Goal: Communication & Community: Answer question/provide support

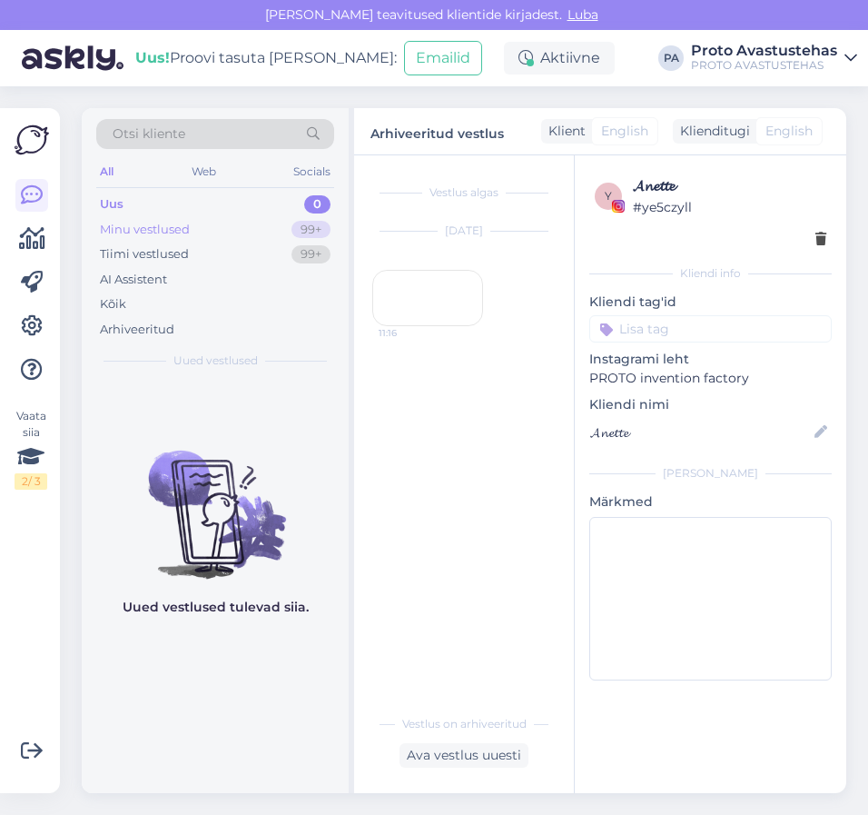
click at [139, 221] on div "Minu vestlused" at bounding box center [145, 230] width 90 height 18
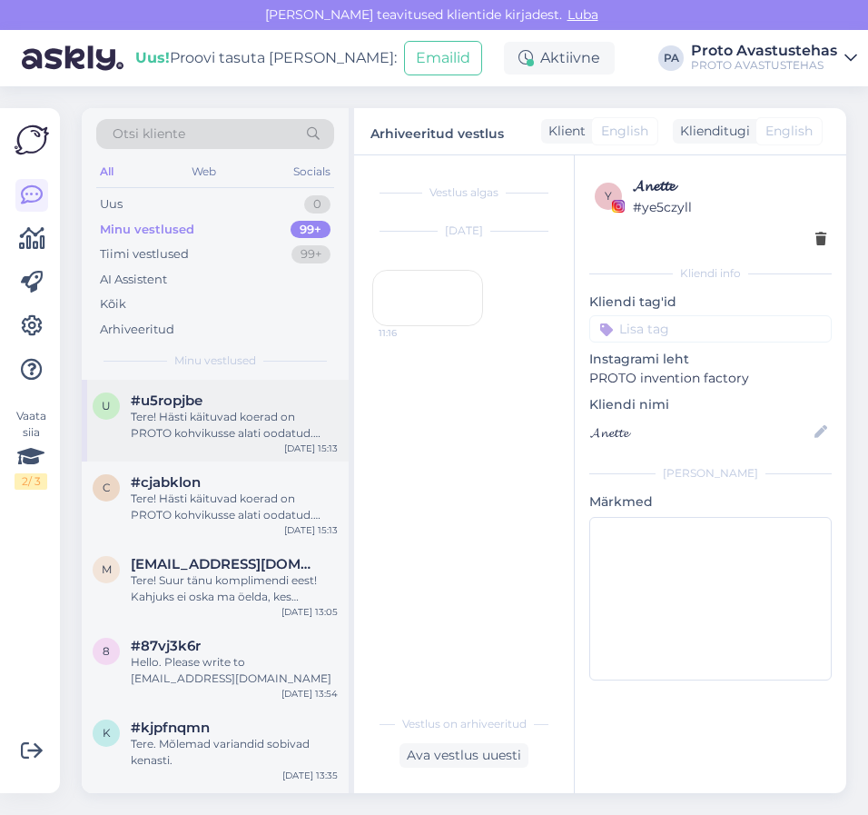
click at [213, 428] on div "Tere! Hästi käituvad koerad on PROTO kohvikusse alati oodatud. Väike koer kande…" at bounding box center [234, 425] width 207 height 33
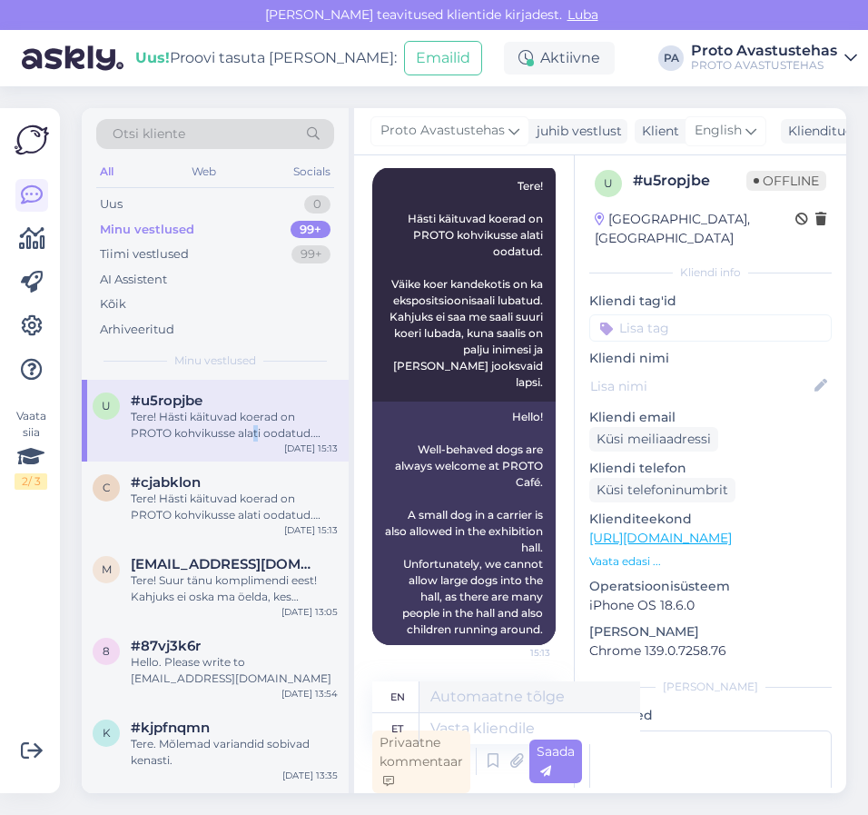
scroll to position [239, 0]
click at [271, 509] on div "Tere! Hästi käituvad koerad on PROTO kohvikusse alati oodatud. Väike koer kande…" at bounding box center [234, 506] width 207 height 33
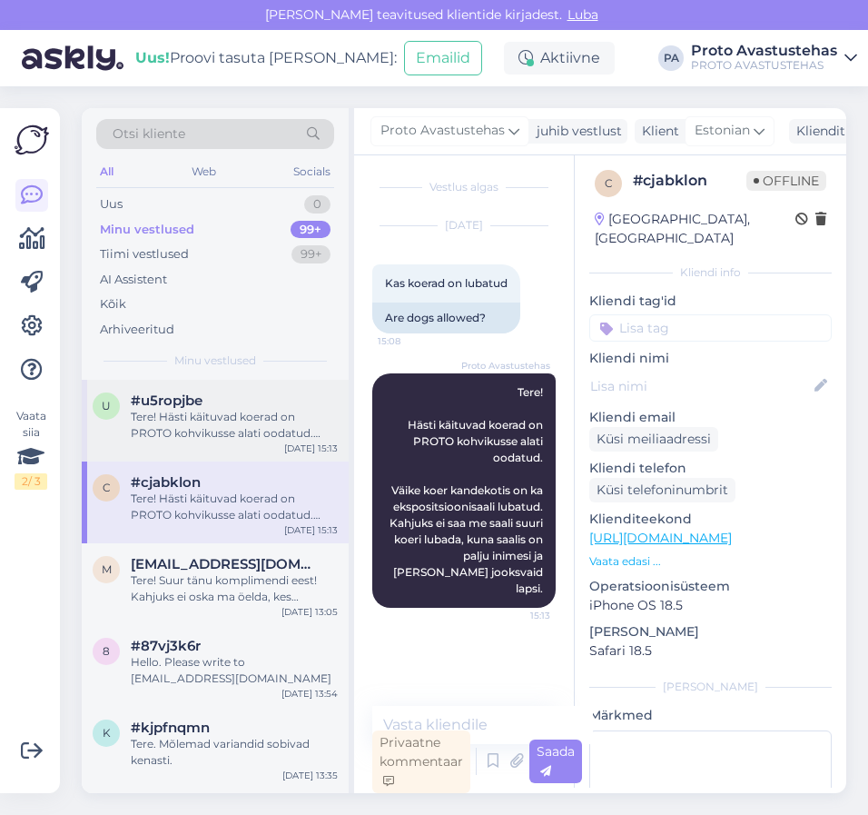
click at [216, 411] on div "Tere! Hästi käituvad koerad on PROTO kohvikusse alati oodatud. Väike koer kande…" at bounding box center [234, 425] width 207 height 33
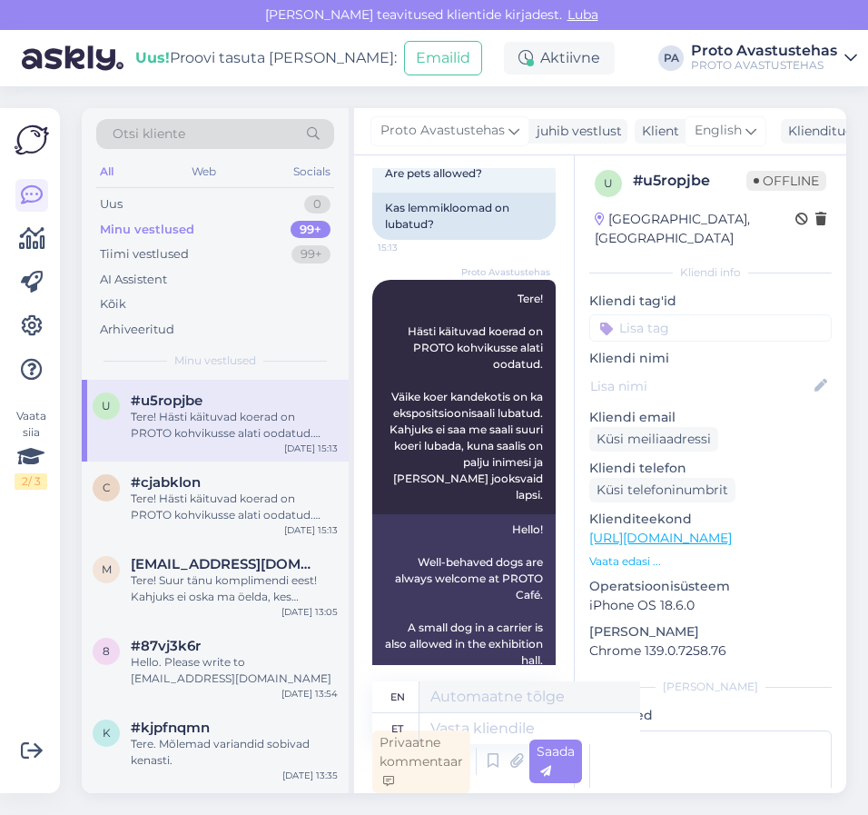
scroll to position [0, 0]
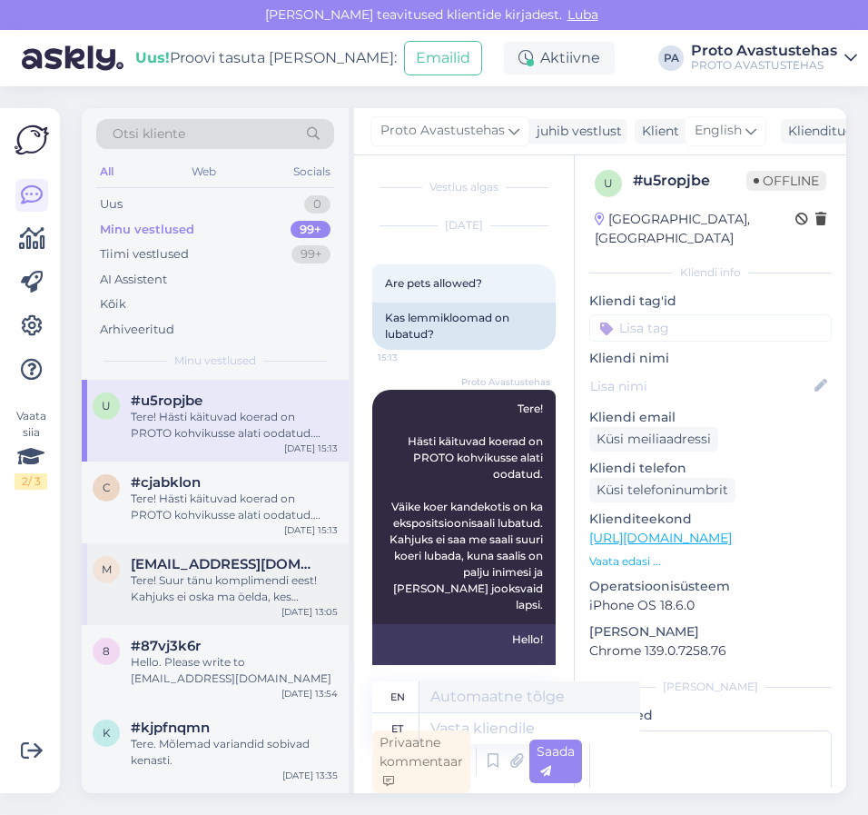
click at [175, 578] on div "Tere! Suur tänu komplimendi eest! Kahjuks ei oska ma öelda, kes valmistas Suvet…" at bounding box center [234, 588] width 207 height 33
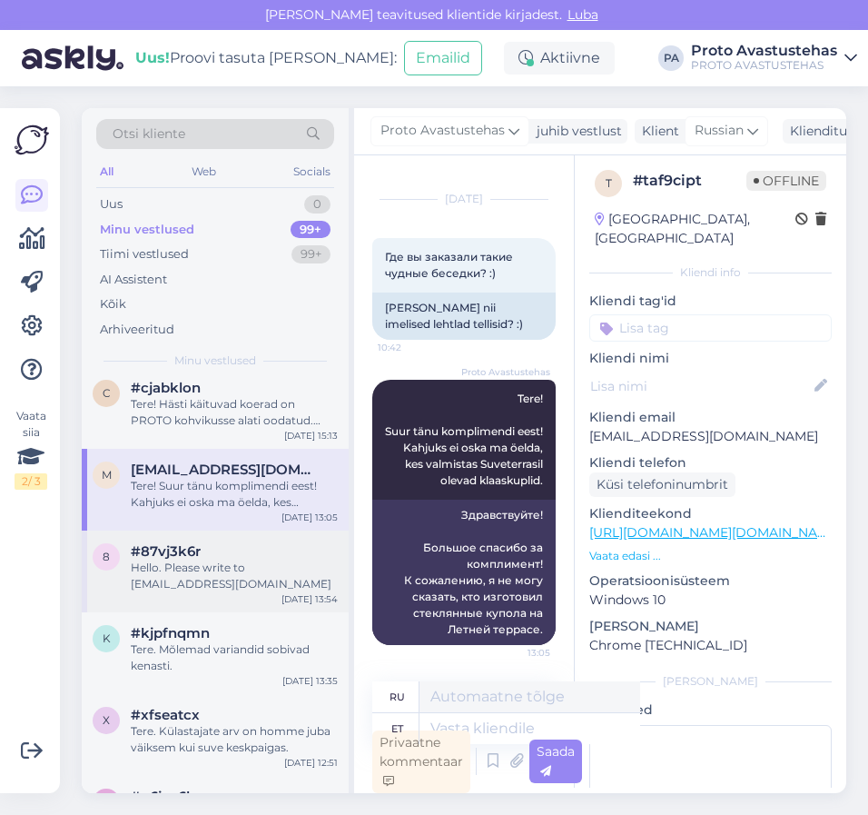
scroll to position [91, 0]
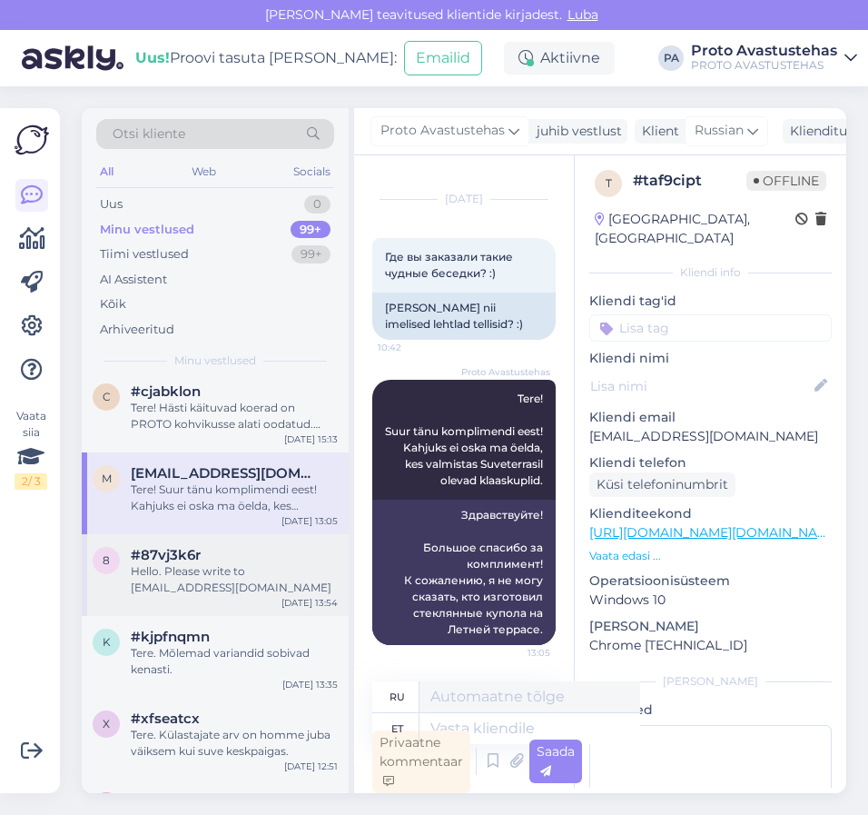
click at [187, 564] on div "Hello. Please write to [EMAIL_ADDRESS][DOMAIN_NAME]" at bounding box center [234, 579] width 207 height 33
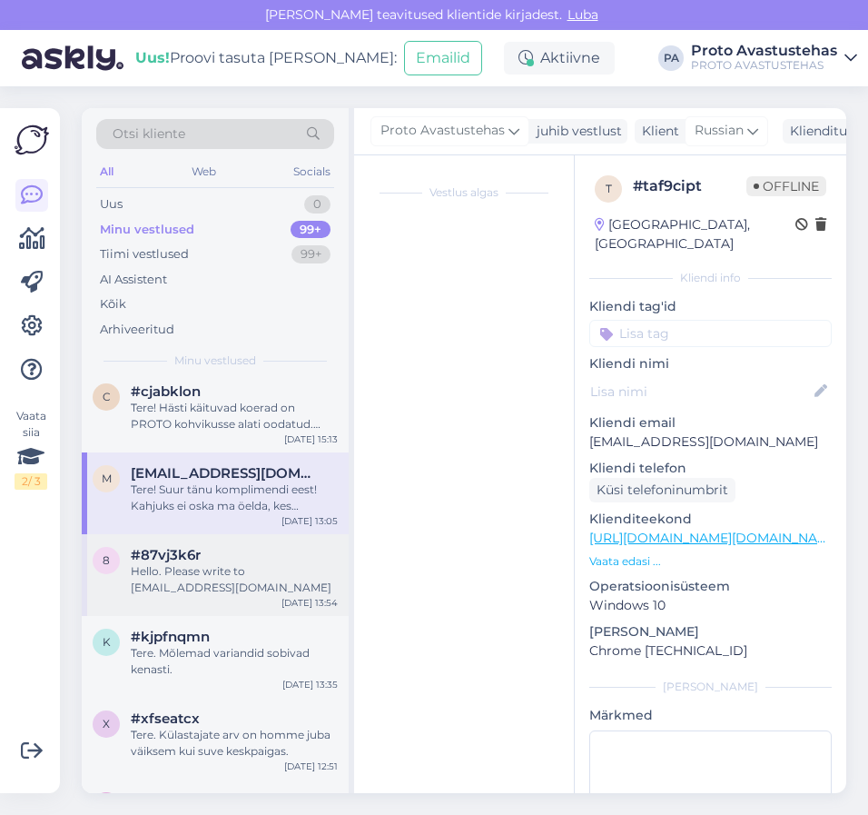
scroll to position [5, 0]
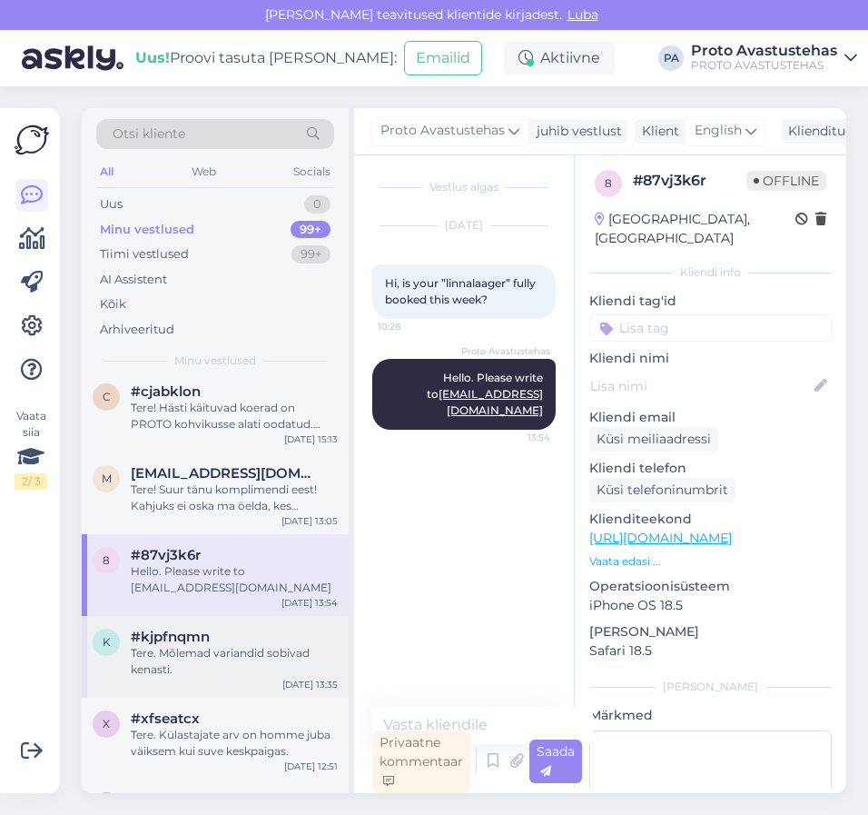
click at [199, 648] on div "Tere. Mõlemad variandid sobivad kenasti." at bounding box center [234, 661] width 207 height 33
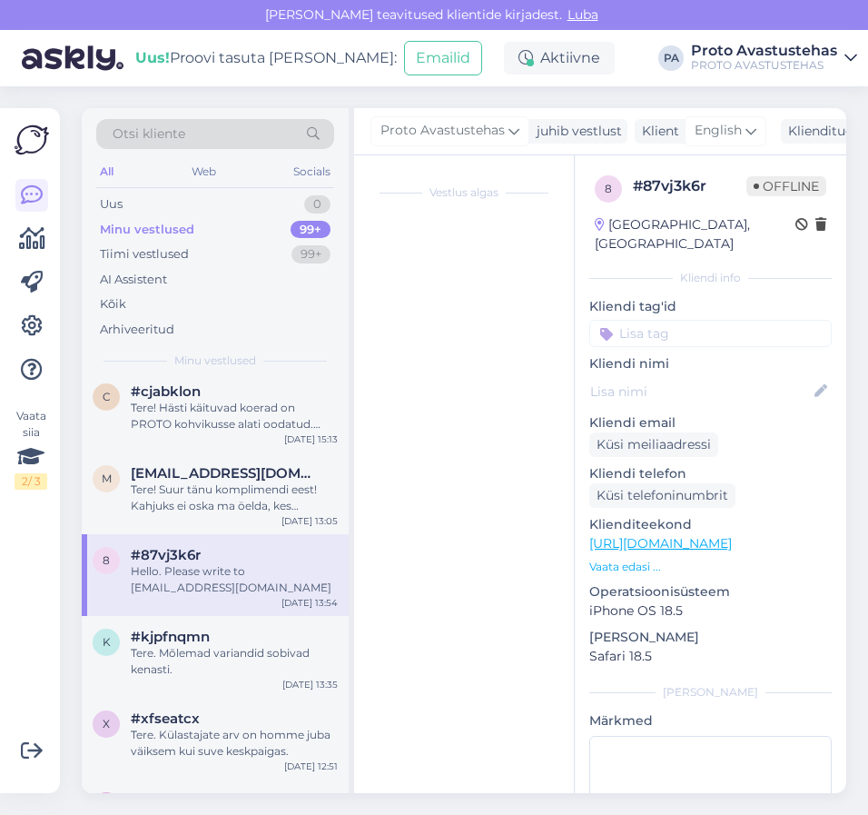
scroll to position [708, 0]
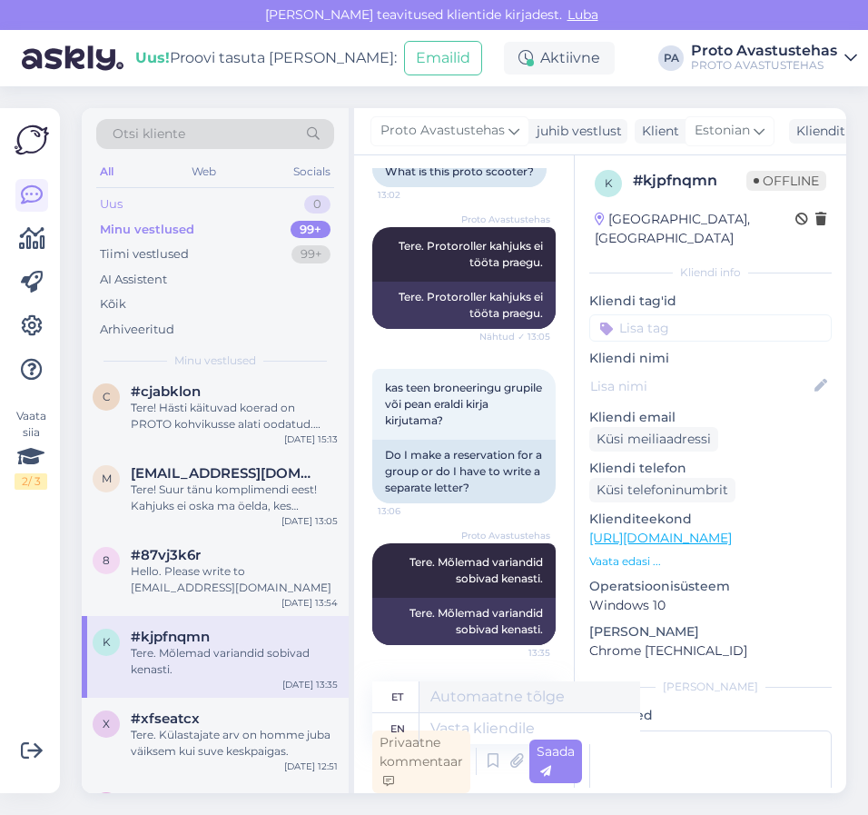
click at [134, 202] on div "Uus 0" at bounding box center [215, 204] width 238 height 25
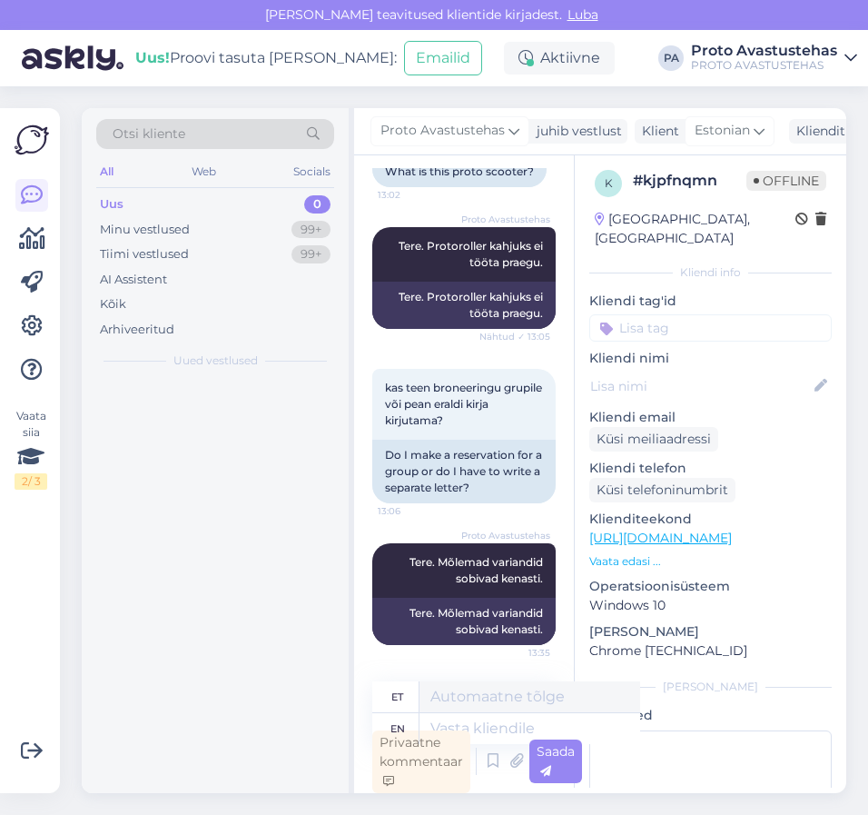
scroll to position [0, 0]
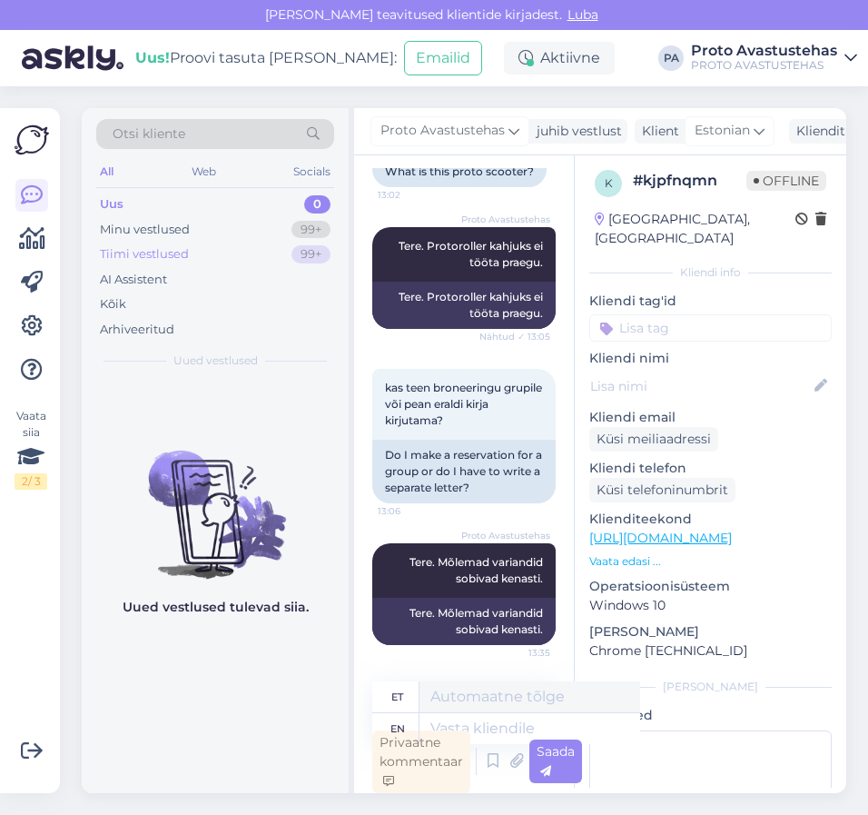
click at [108, 252] on div "Tiimi vestlused" at bounding box center [144, 254] width 89 height 18
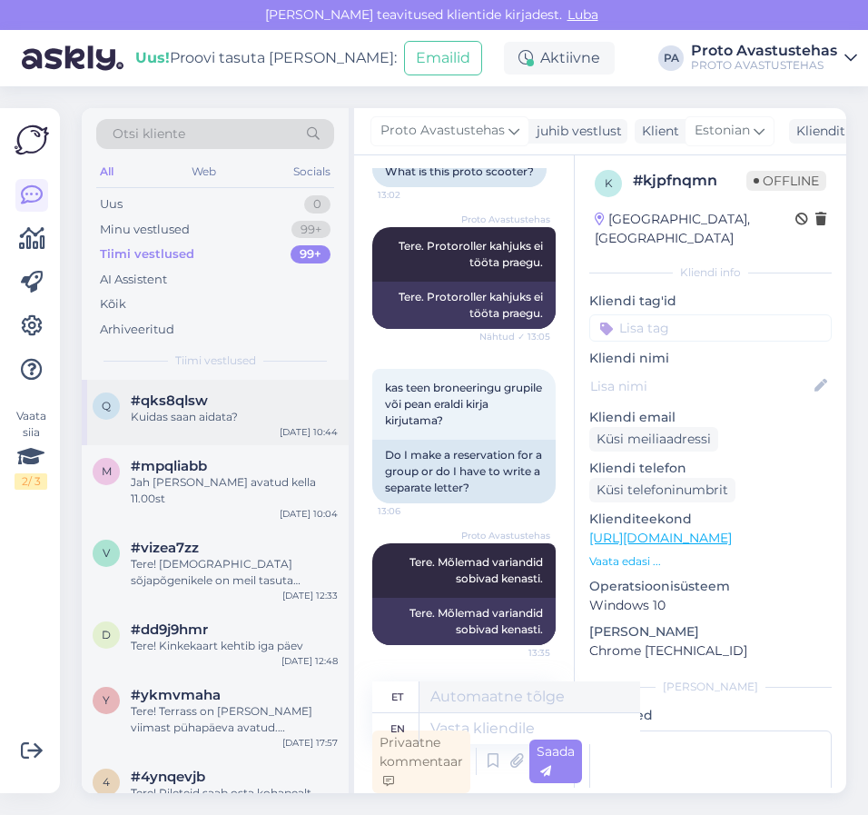
click at [171, 408] on span "#qks8qlsw" at bounding box center [169, 400] width 77 height 16
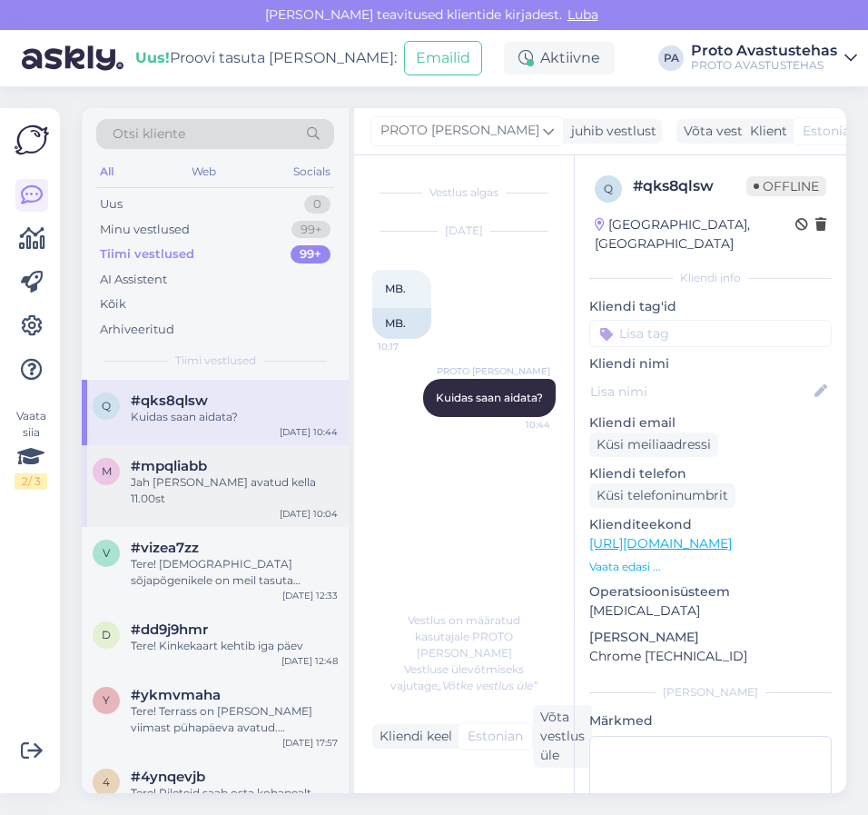
click at [170, 465] on span "#mpqliabb" at bounding box center [169, 466] width 76 height 16
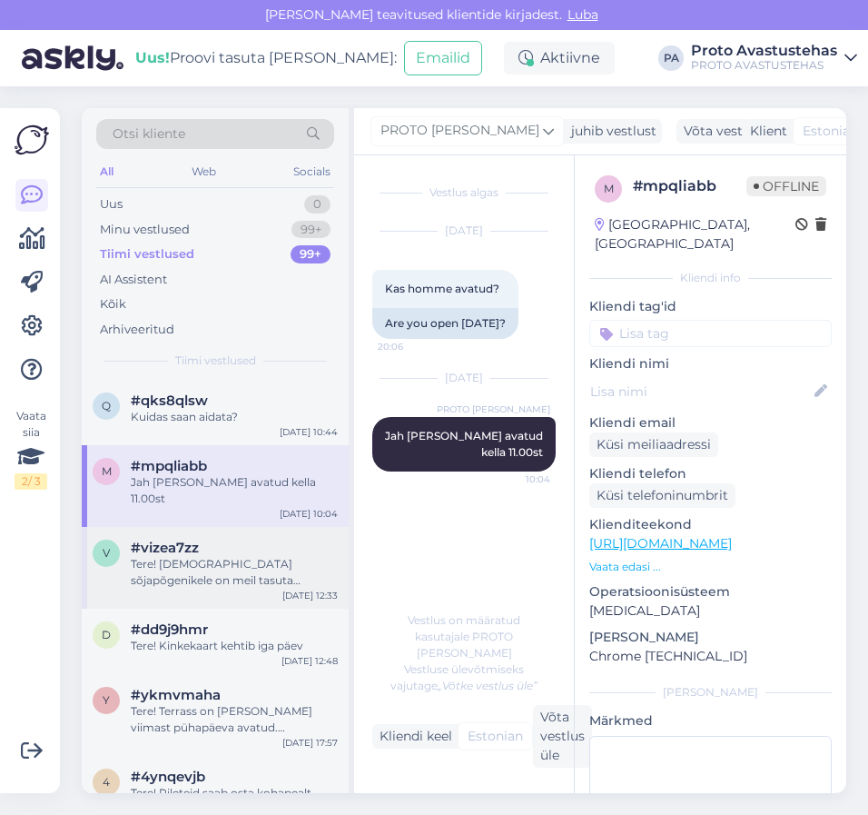
click at [182, 556] on div "Tere! [DEMOGRAPHIC_DATA] sõjapõgenikele on meil tasuta sissepääs tööpäevadel." at bounding box center [234, 572] width 207 height 33
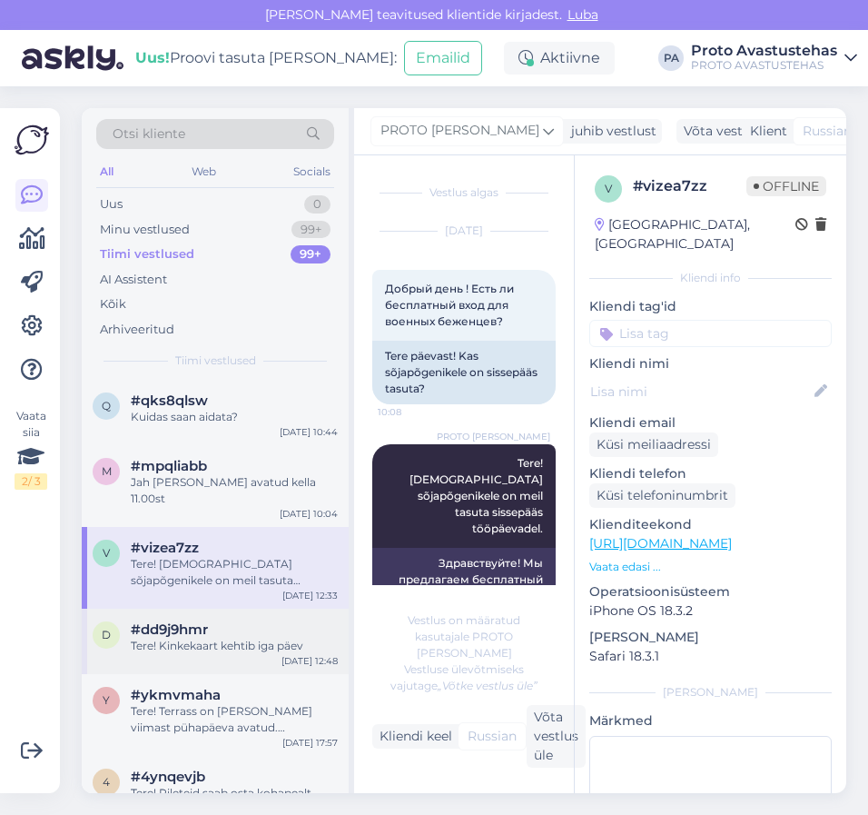
click at [206, 638] on div "Tere! Kinkekaart kehtib iga päev" at bounding box center [234, 646] width 207 height 16
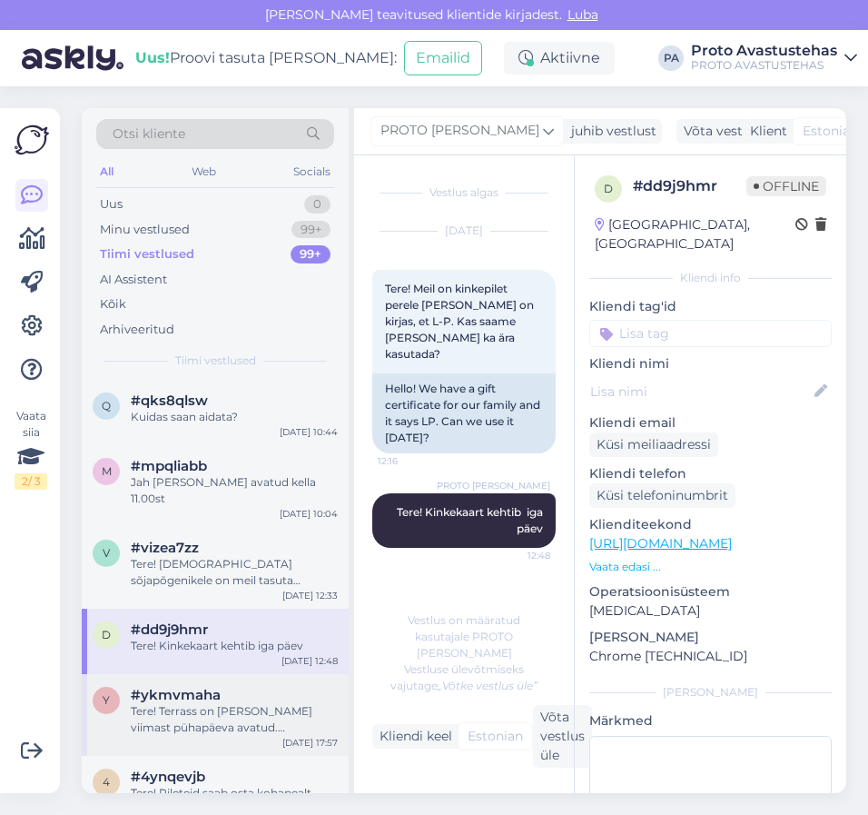
click at [214, 687] on span "#ykmvmaha" at bounding box center [176, 695] width 90 height 16
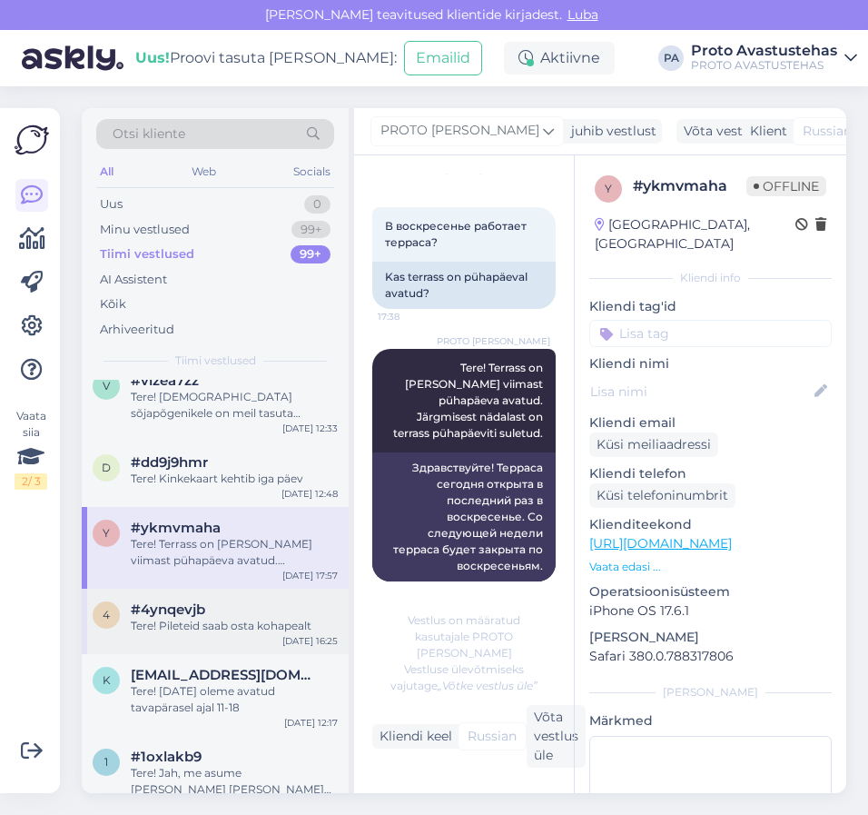
scroll to position [182, 0]
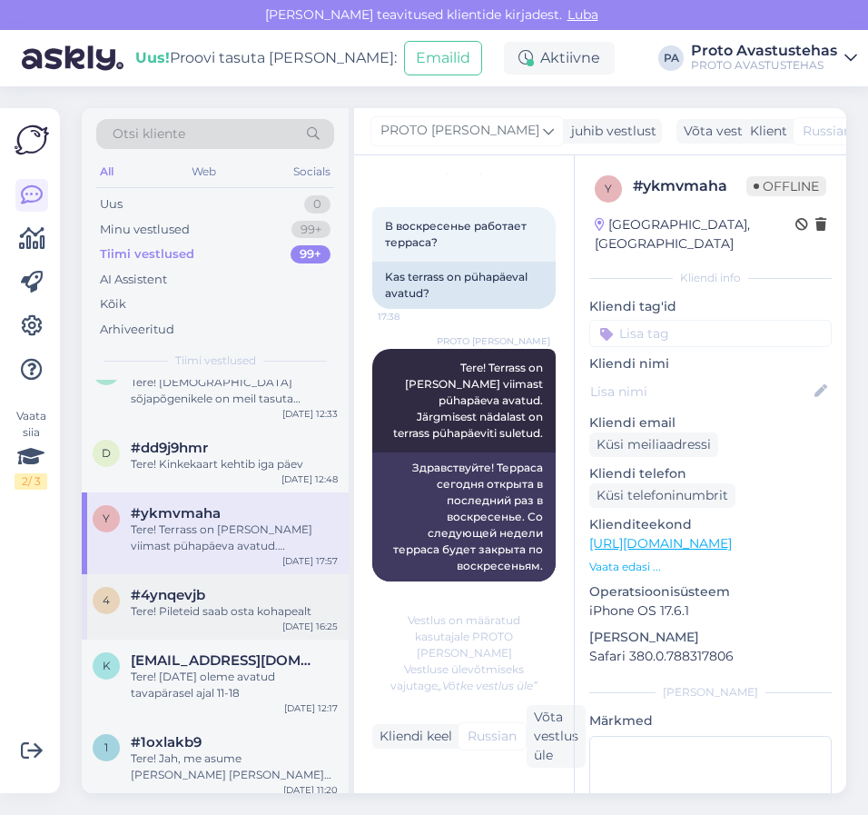
click at [177, 603] on div "Tere! Pileteid saab osta kohapealt" at bounding box center [234, 611] width 207 height 16
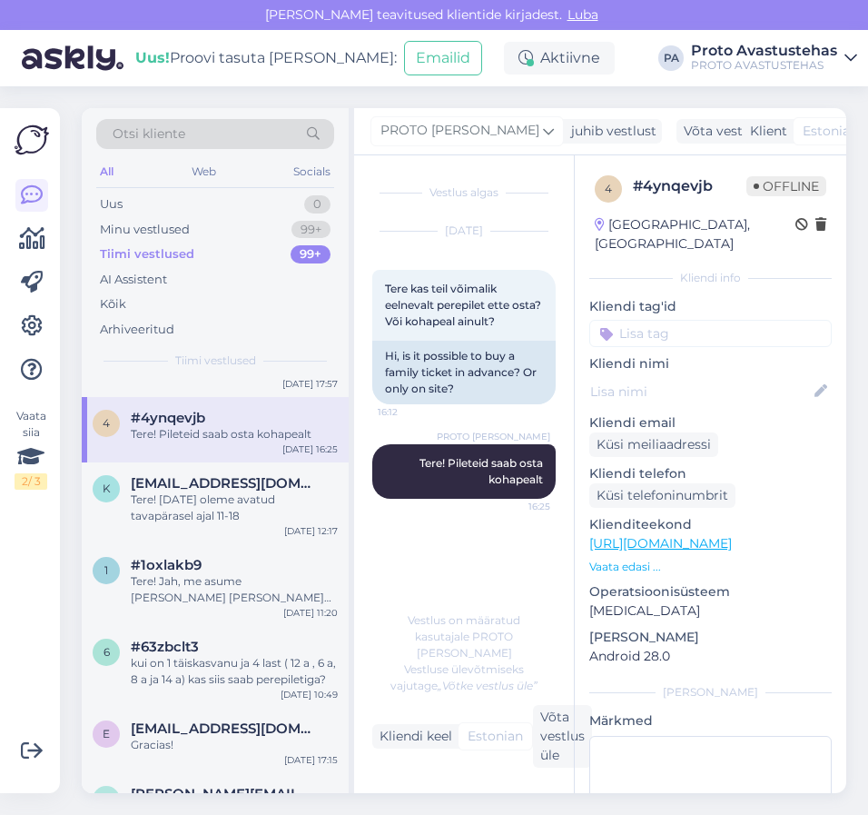
scroll to position [363, 0]
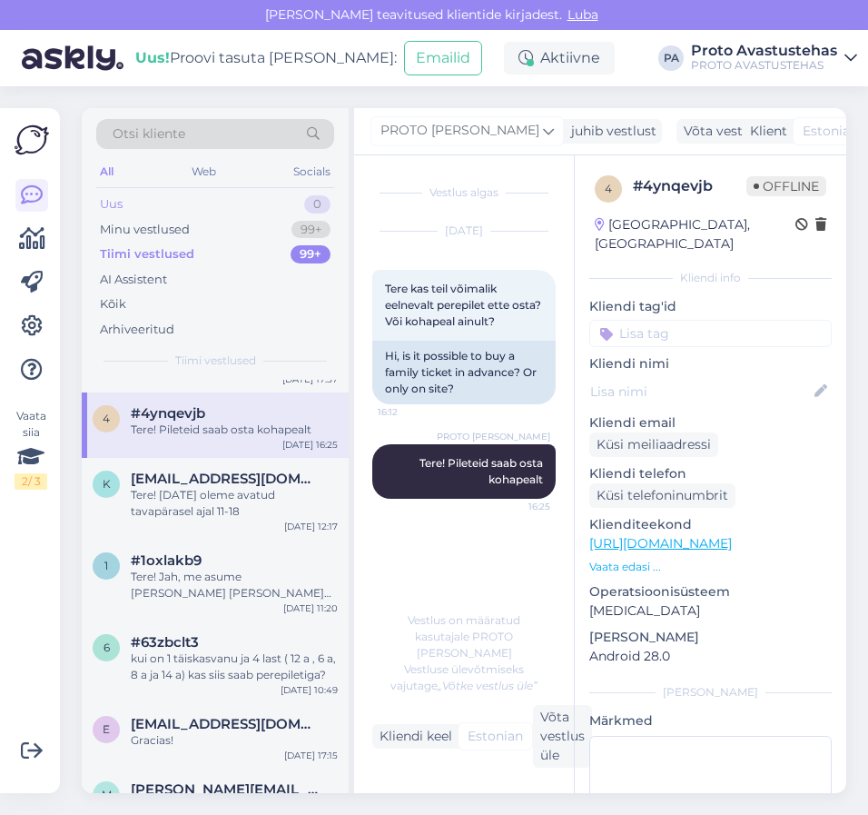
click at [112, 208] on div "Uus" at bounding box center [111, 204] width 23 height 18
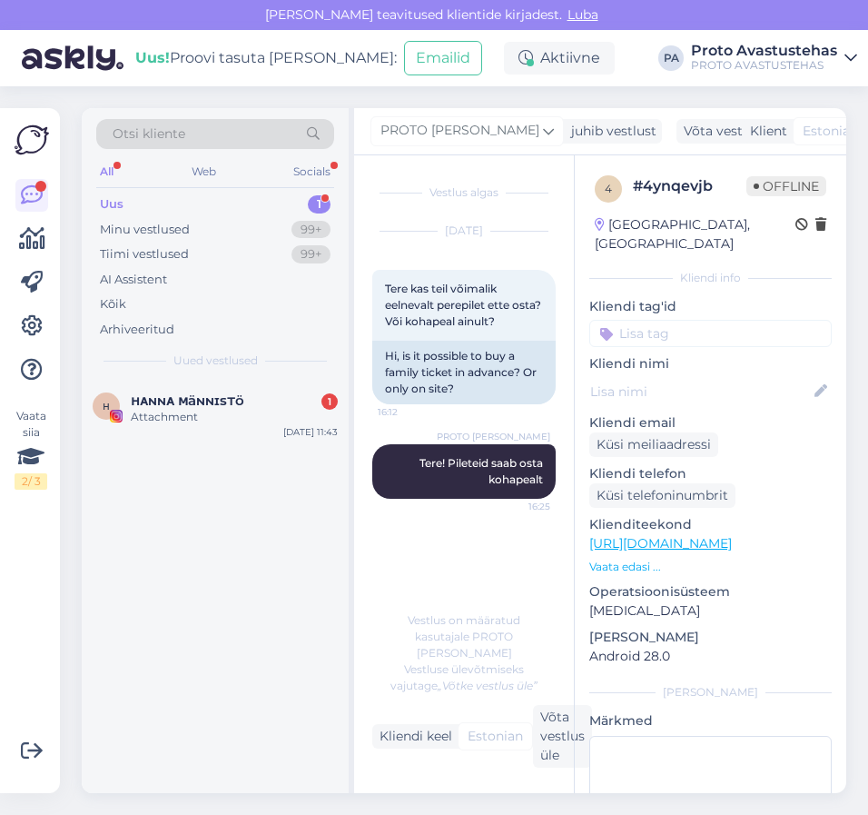
click at [118, 201] on div "Uus" at bounding box center [112, 204] width 24 height 18
click at [136, 416] on div "Attachment" at bounding box center [234, 417] width 207 height 16
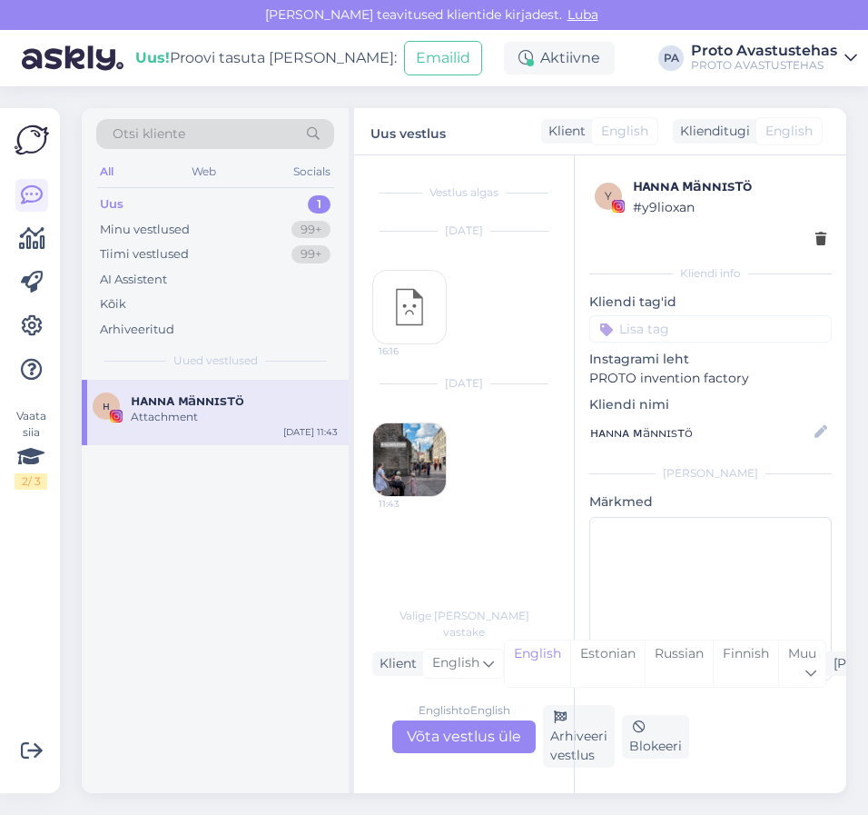
click at [394, 450] on img at bounding box center [409, 459] width 73 height 73
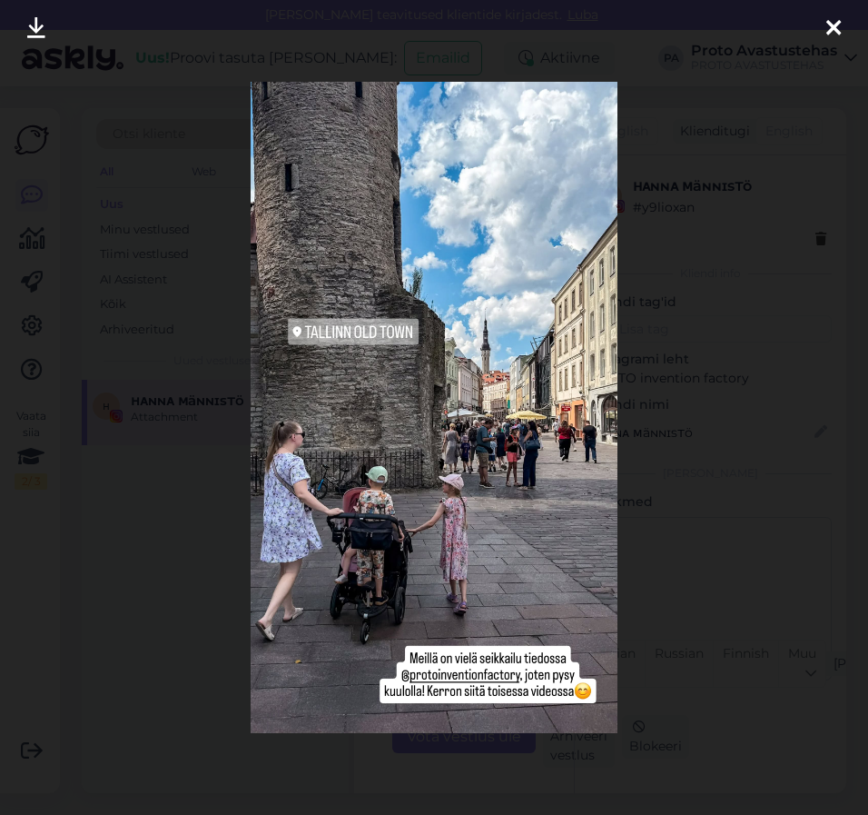
click at [831, 26] on icon at bounding box center [834, 29] width 15 height 24
